Goal: Task Accomplishment & Management: Use online tool/utility

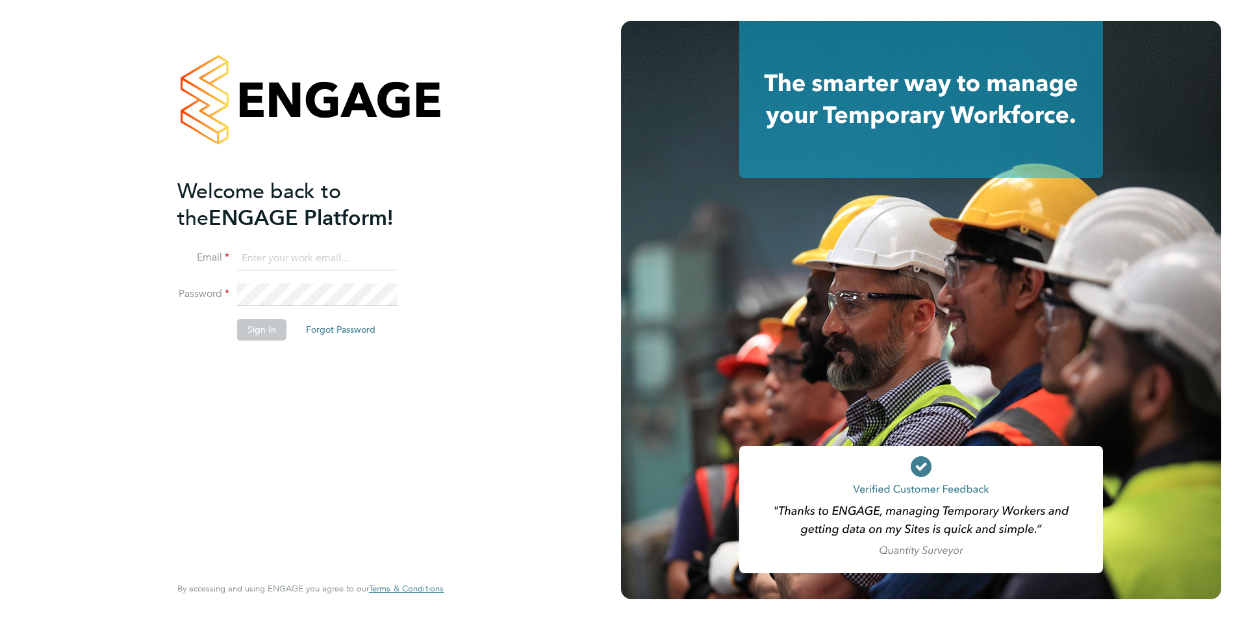
type input "finance@alliancemsp.co.uk"
click at [256, 330] on button "Sign In" at bounding box center [261, 329] width 49 height 21
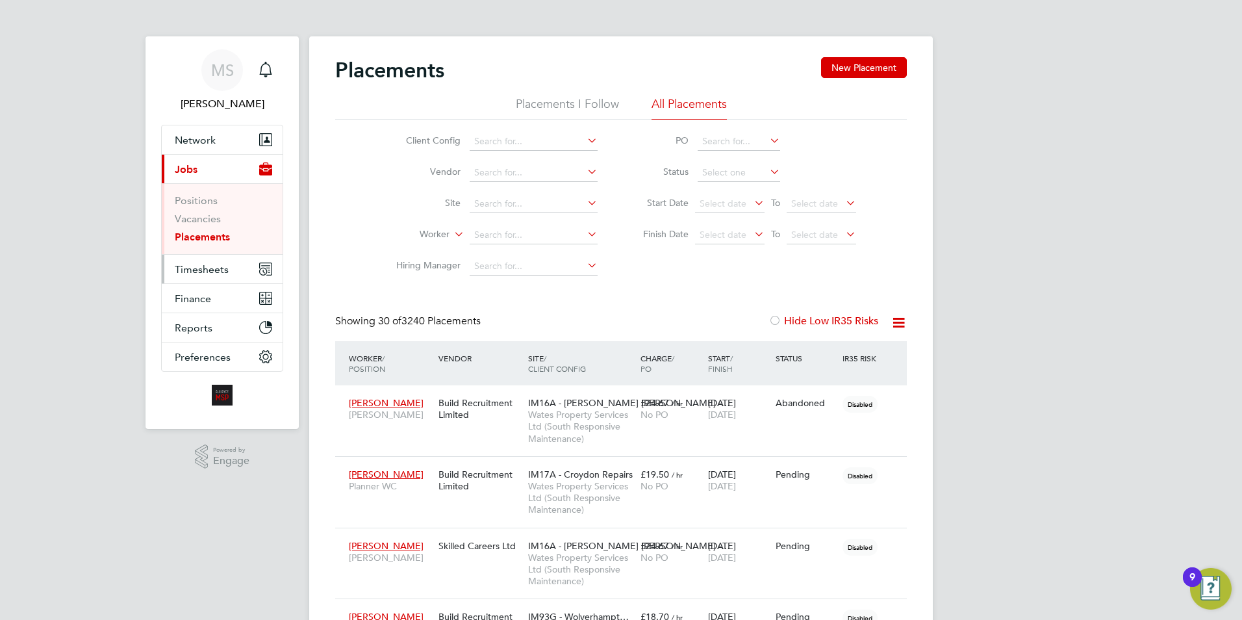
click at [188, 272] on span "Timesheets" at bounding box center [202, 269] width 54 height 12
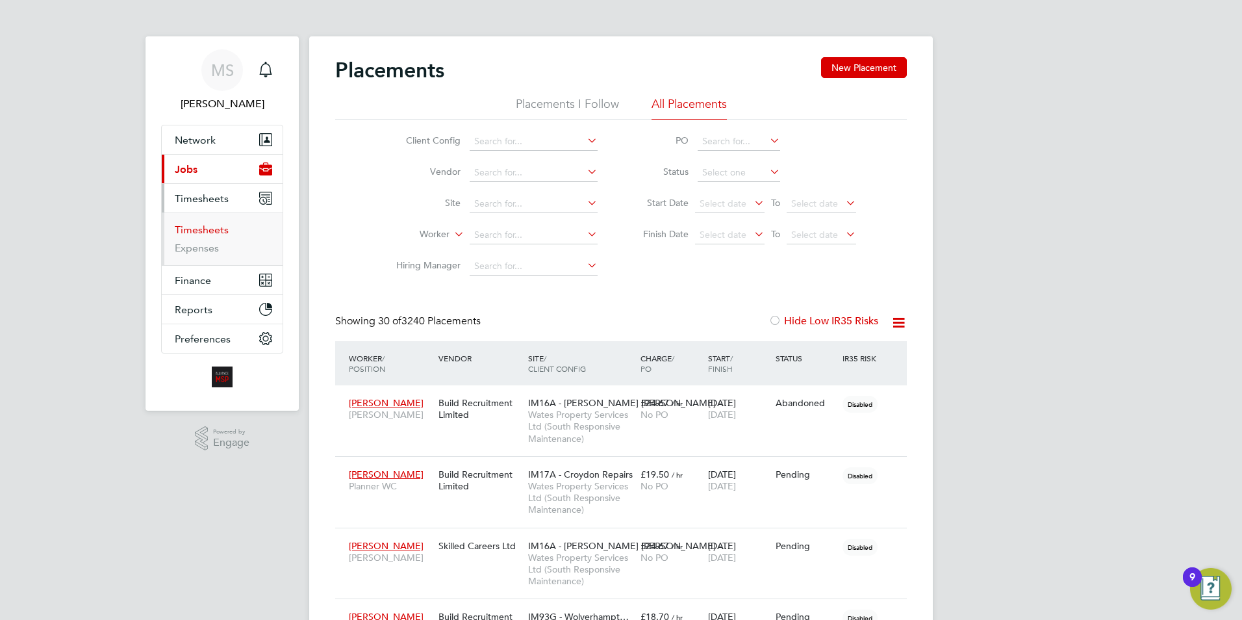
click at [186, 228] on link "Timesheets" at bounding box center [202, 229] width 54 height 12
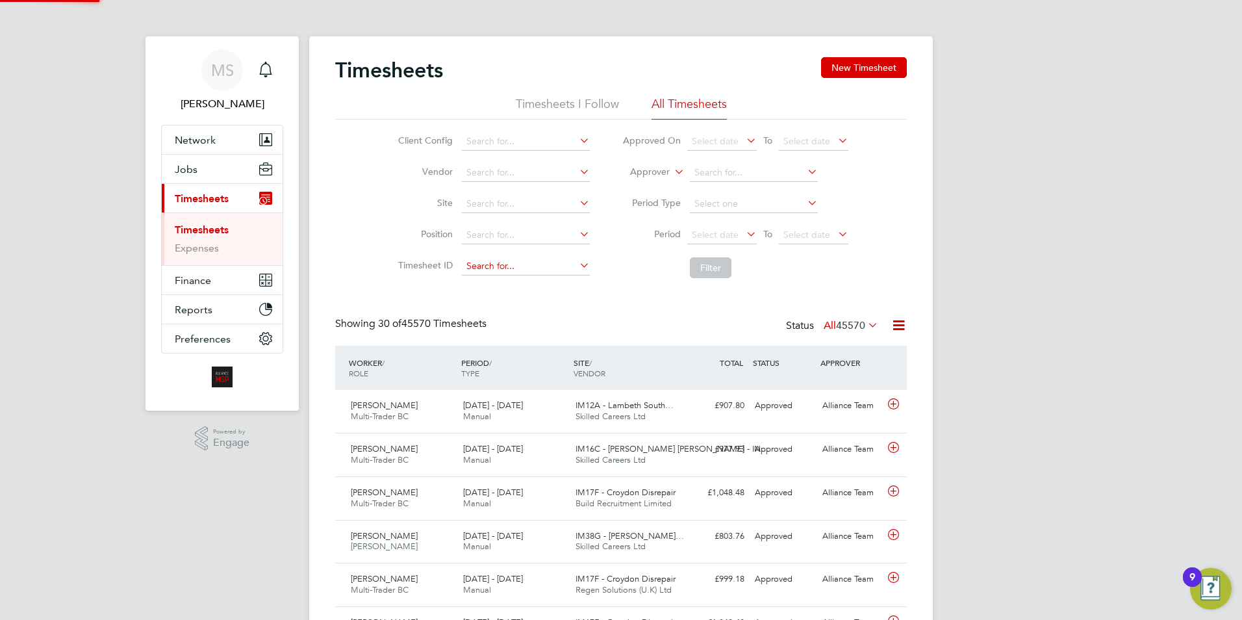
click at [491, 259] on input at bounding box center [526, 266] width 128 height 18
paste input "TS1745178"
type input "TS1745178"
click at [502, 288] on b "TS1745178" at bounding box center [489, 284] width 47 height 11
click at [711, 270] on button "Filter" at bounding box center [711, 267] width 42 height 21
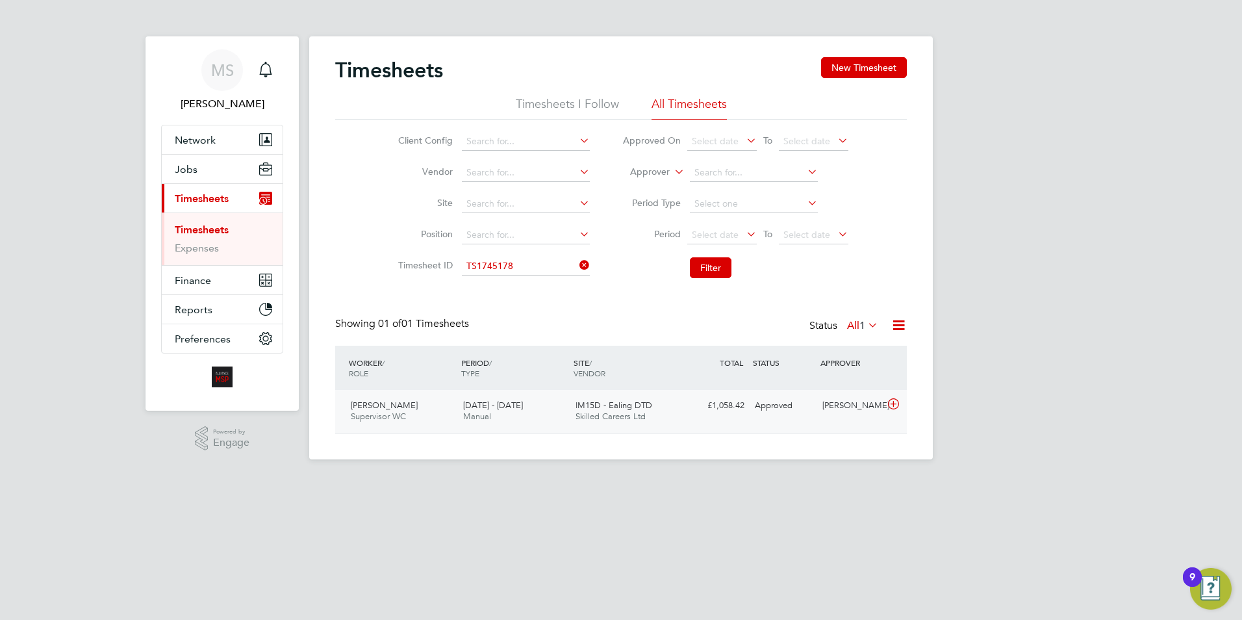
click at [756, 410] on div "Approved" at bounding box center [784, 405] width 68 height 21
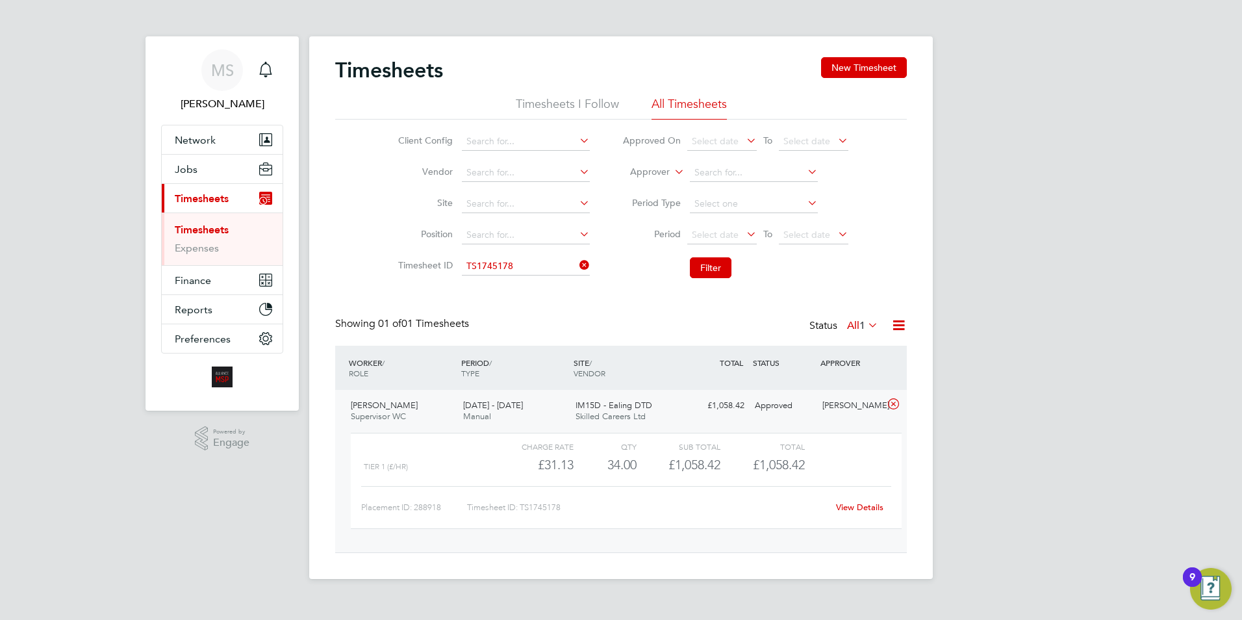
click at [859, 505] on link "View Details" at bounding box center [859, 507] width 47 height 11
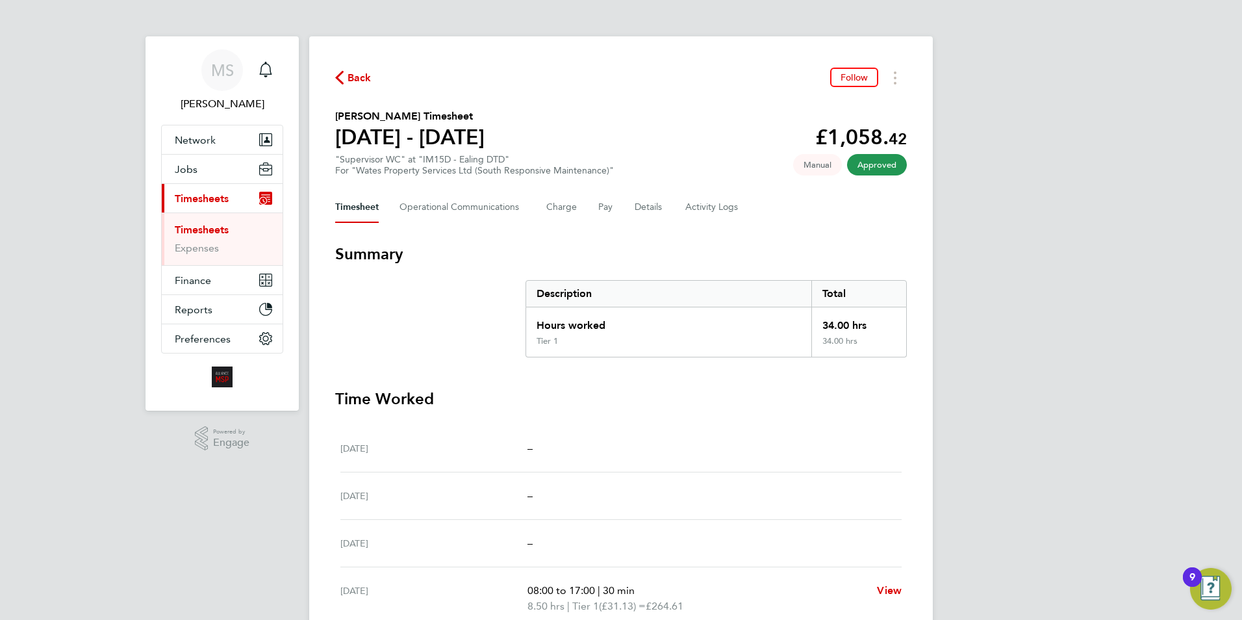
click at [212, 233] on link "Timesheets" at bounding box center [202, 229] width 54 height 12
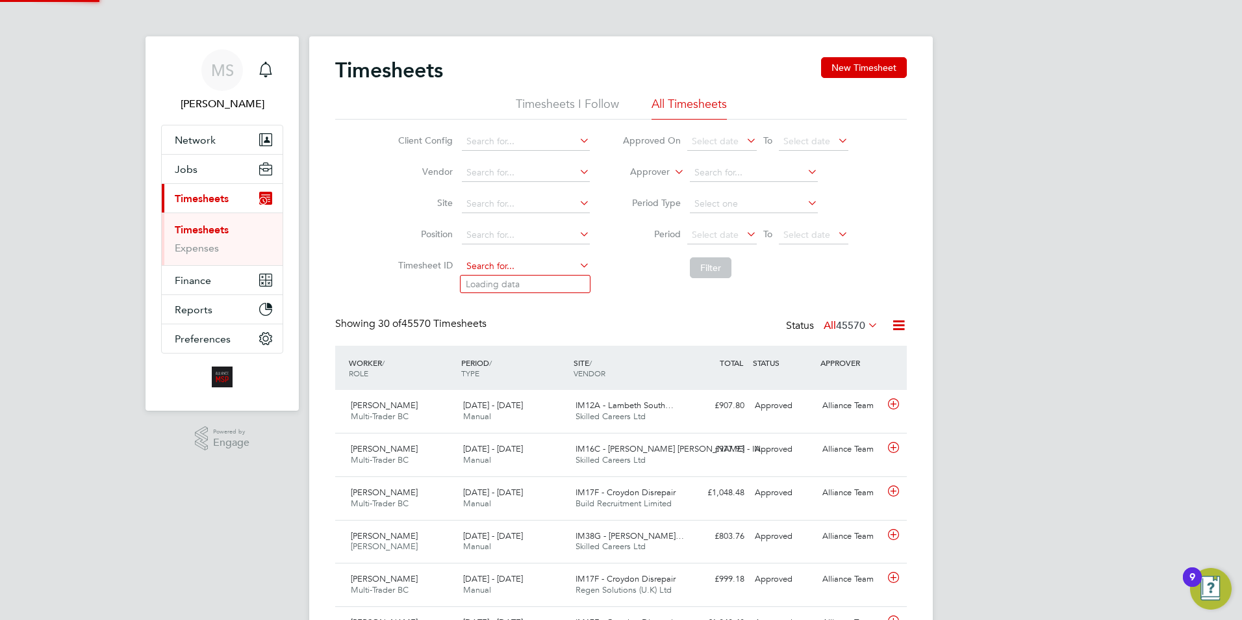
click at [493, 268] on input at bounding box center [526, 266] width 128 height 18
paste input "TS1745178"
type input "TS1745178"
click at [702, 270] on button "Filter" at bounding box center [711, 267] width 42 height 21
click at [511, 269] on input at bounding box center [526, 266] width 128 height 18
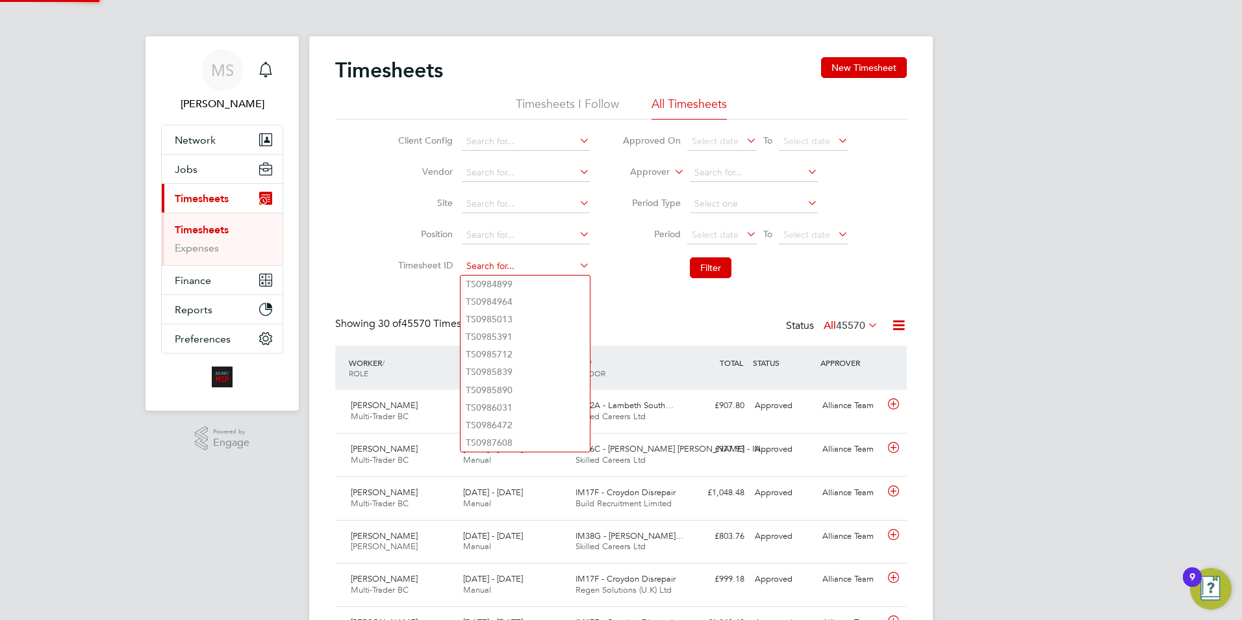
paste input "TS1745178"
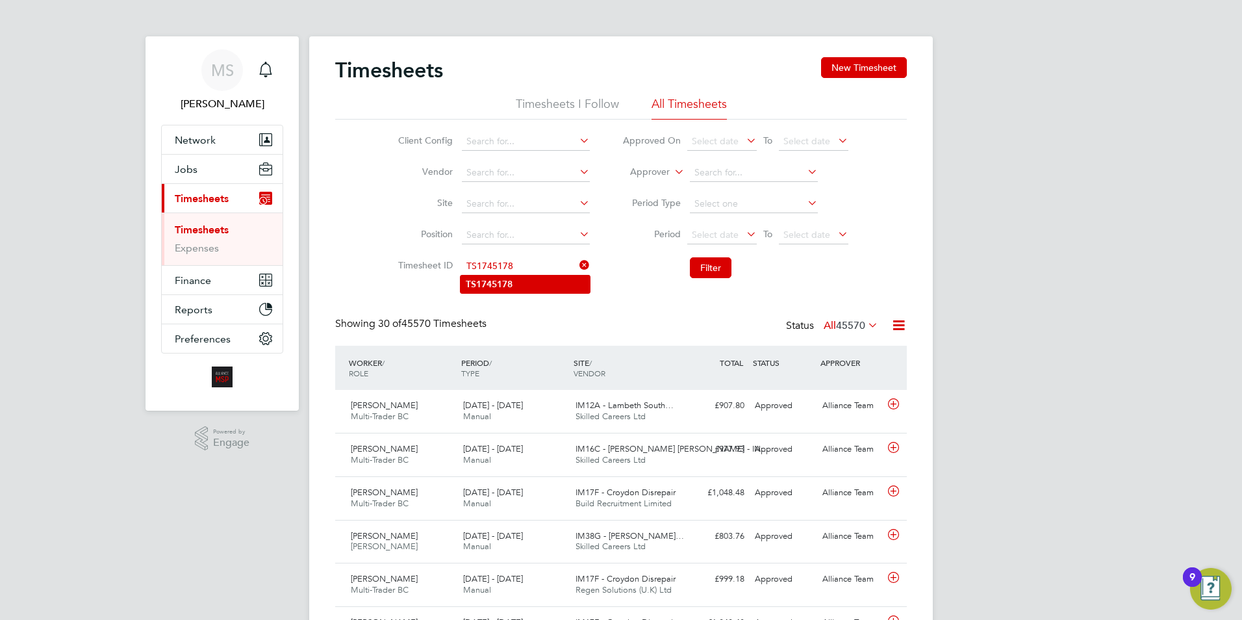
type input "TS1745178"
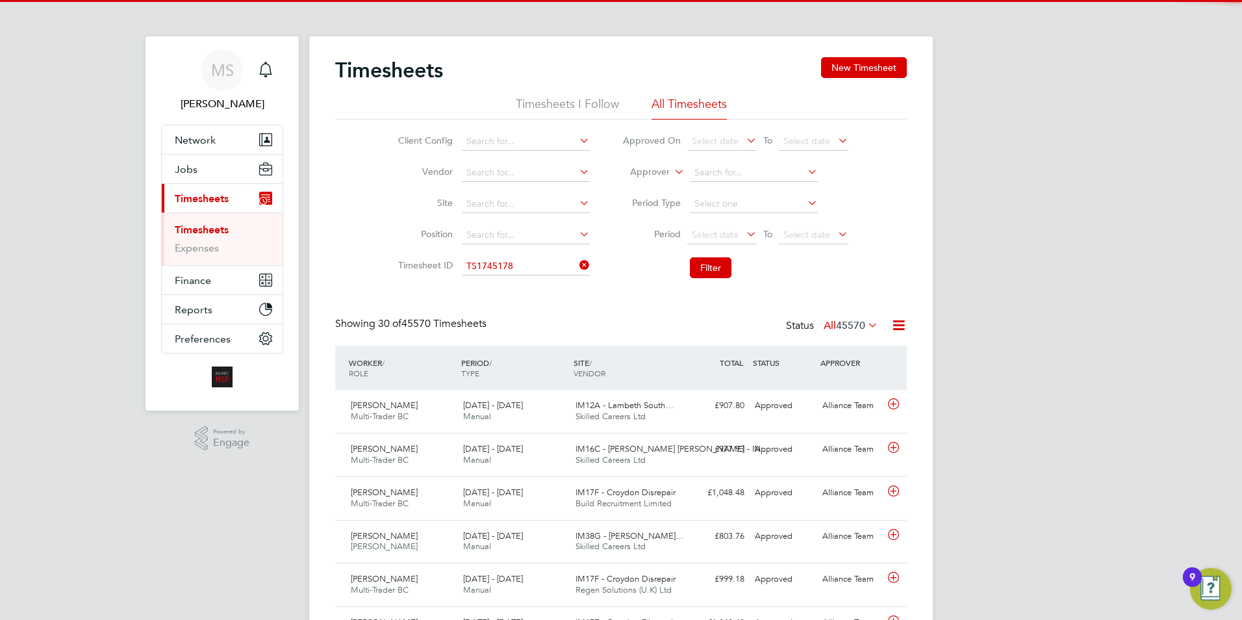
click at [483, 288] on b "TS1745178" at bounding box center [489, 284] width 47 height 11
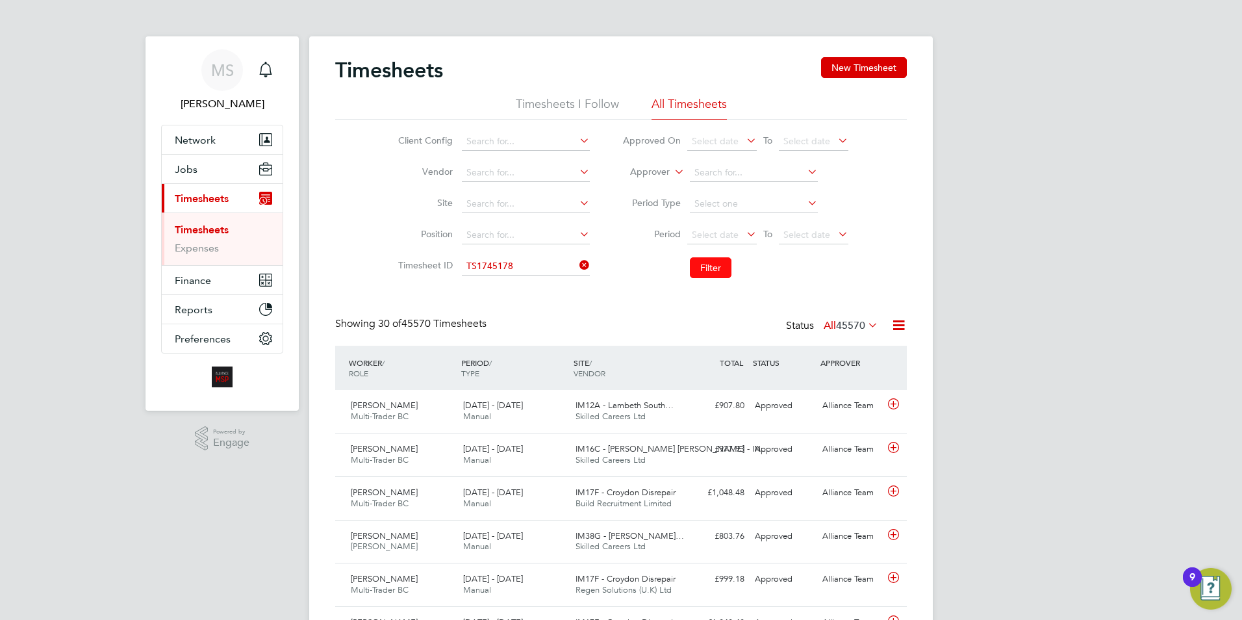
click at [707, 264] on button "Filter" at bounding box center [711, 267] width 42 height 21
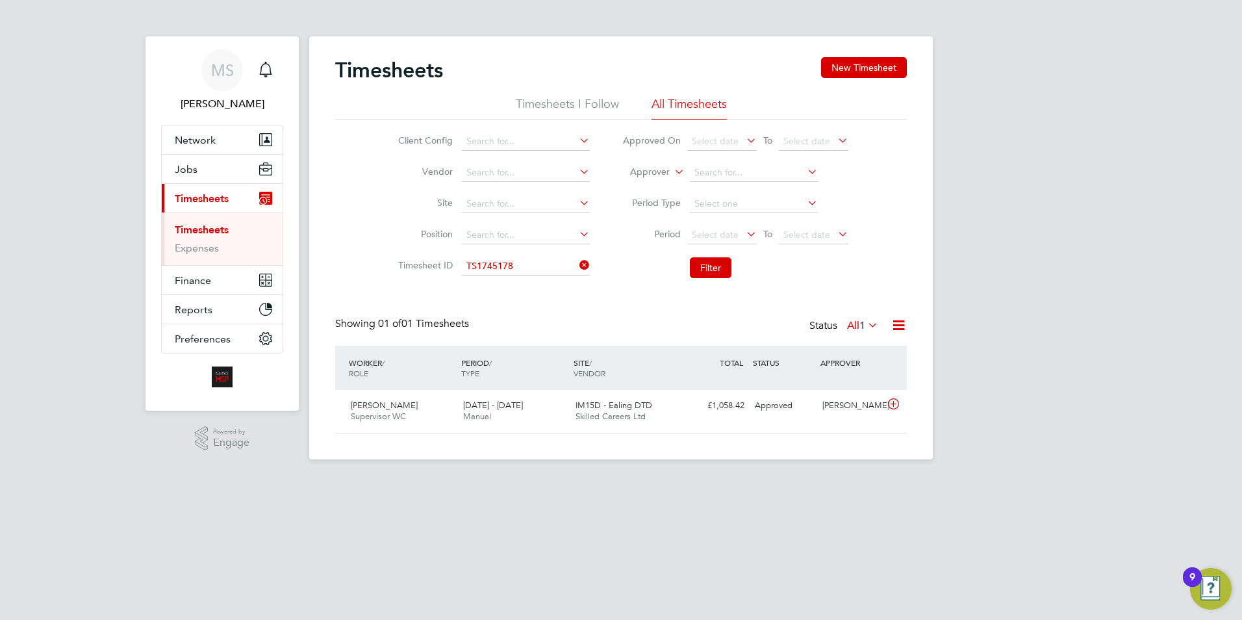
click at [892, 324] on icon at bounding box center [899, 325] width 16 height 16
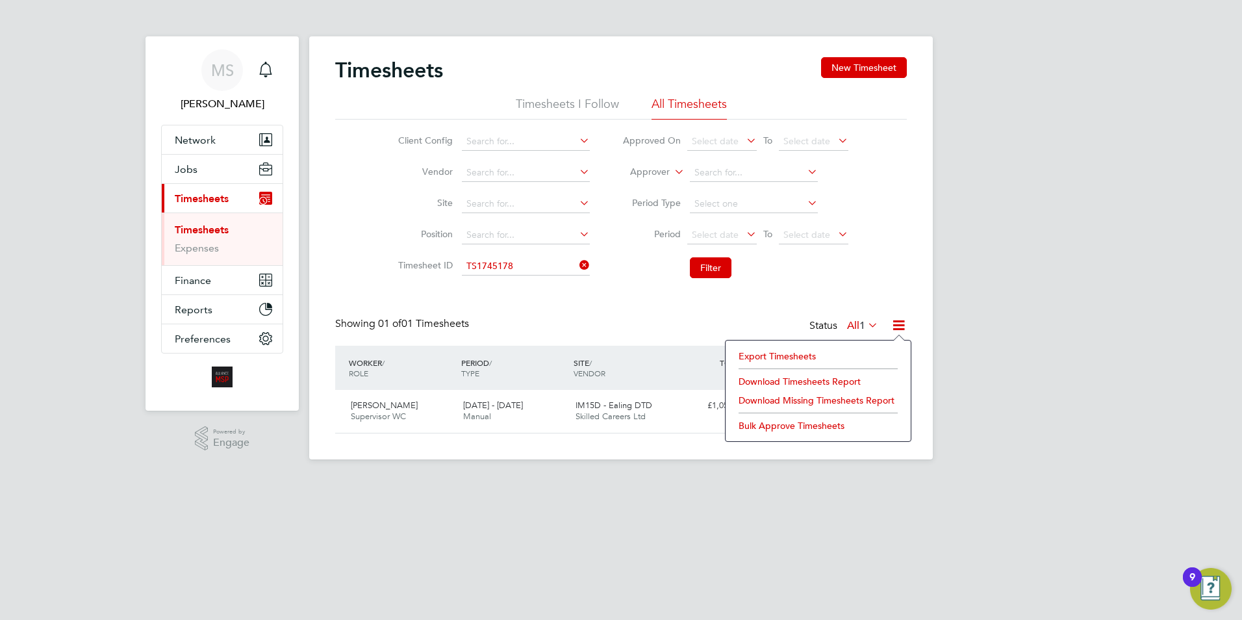
click at [779, 379] on li "Download Timesheets Report" at bounding box center [818, 381] width 172 height 18
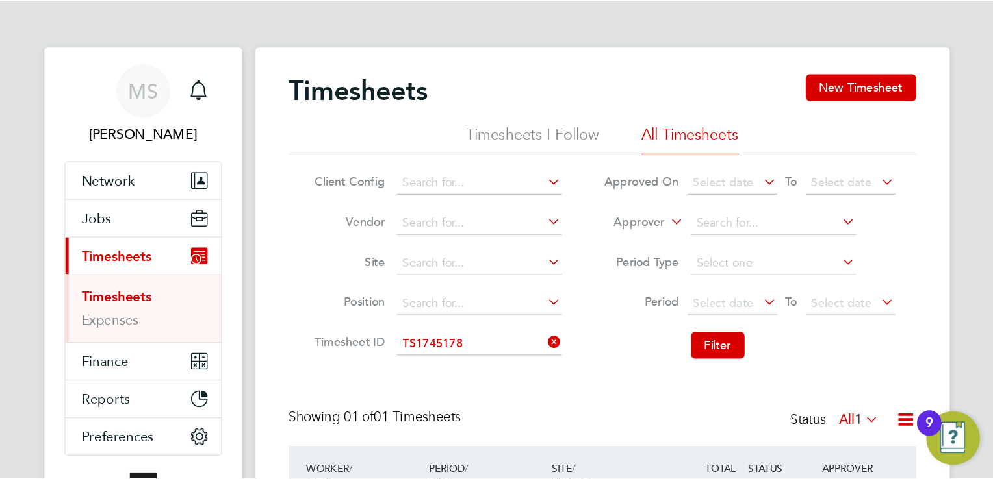
scroll to position [32, 113]
